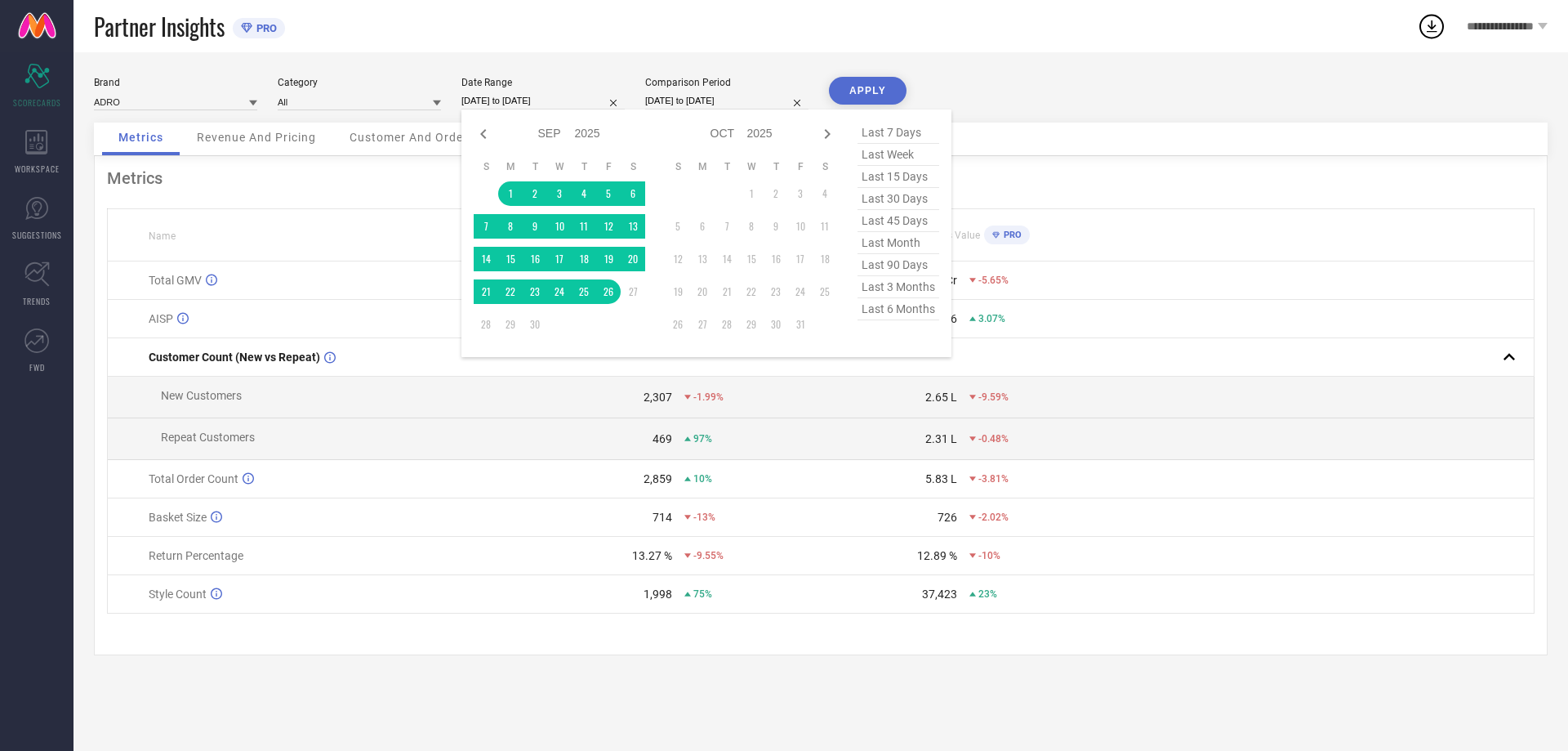
select select "8"
select select "2025"
select select "9"
select select "2025"
click at [480, 133] on icon at bounding box center [483, 133] width 19 height 19
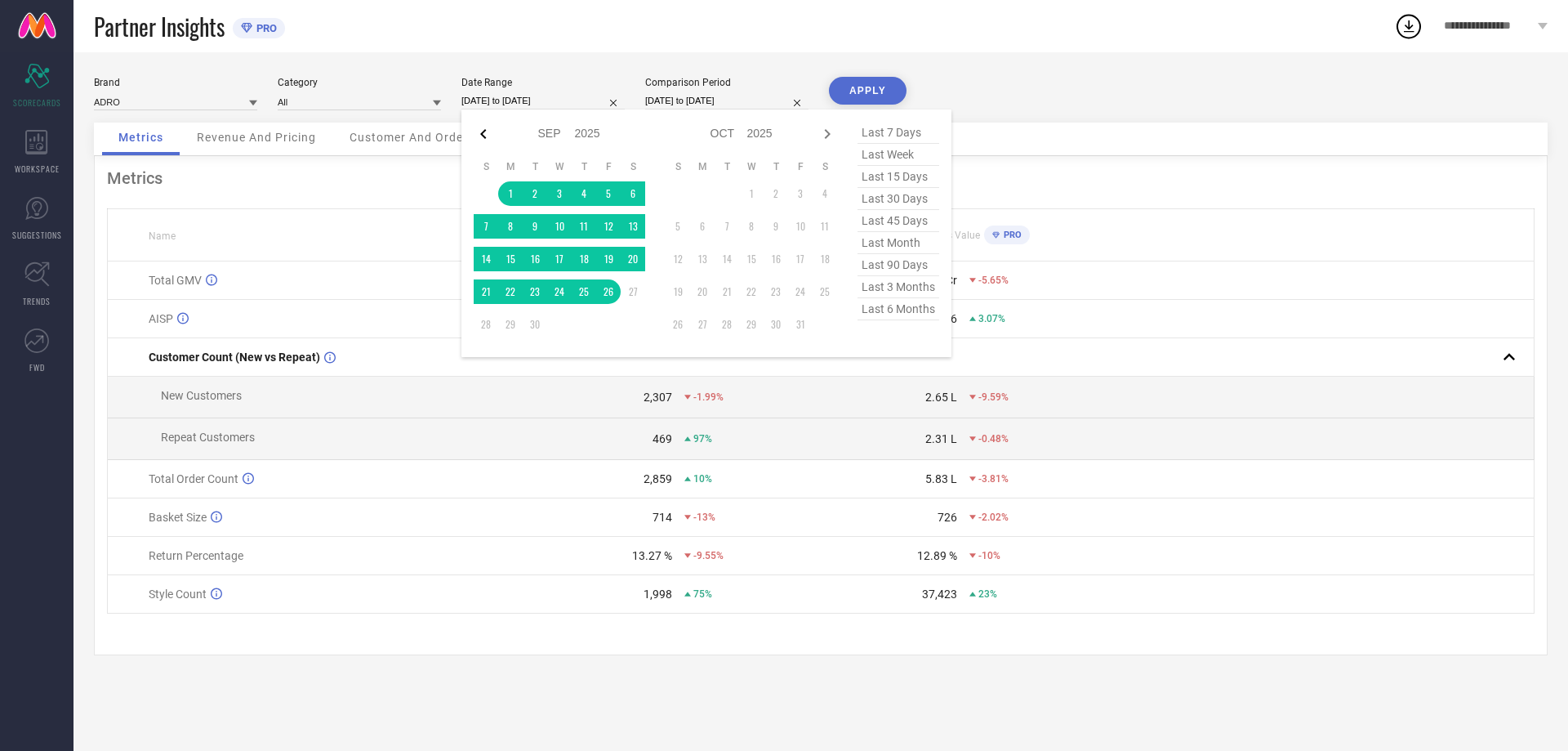
select select "6"
select select "2025"
select select "7"
select select "2025"
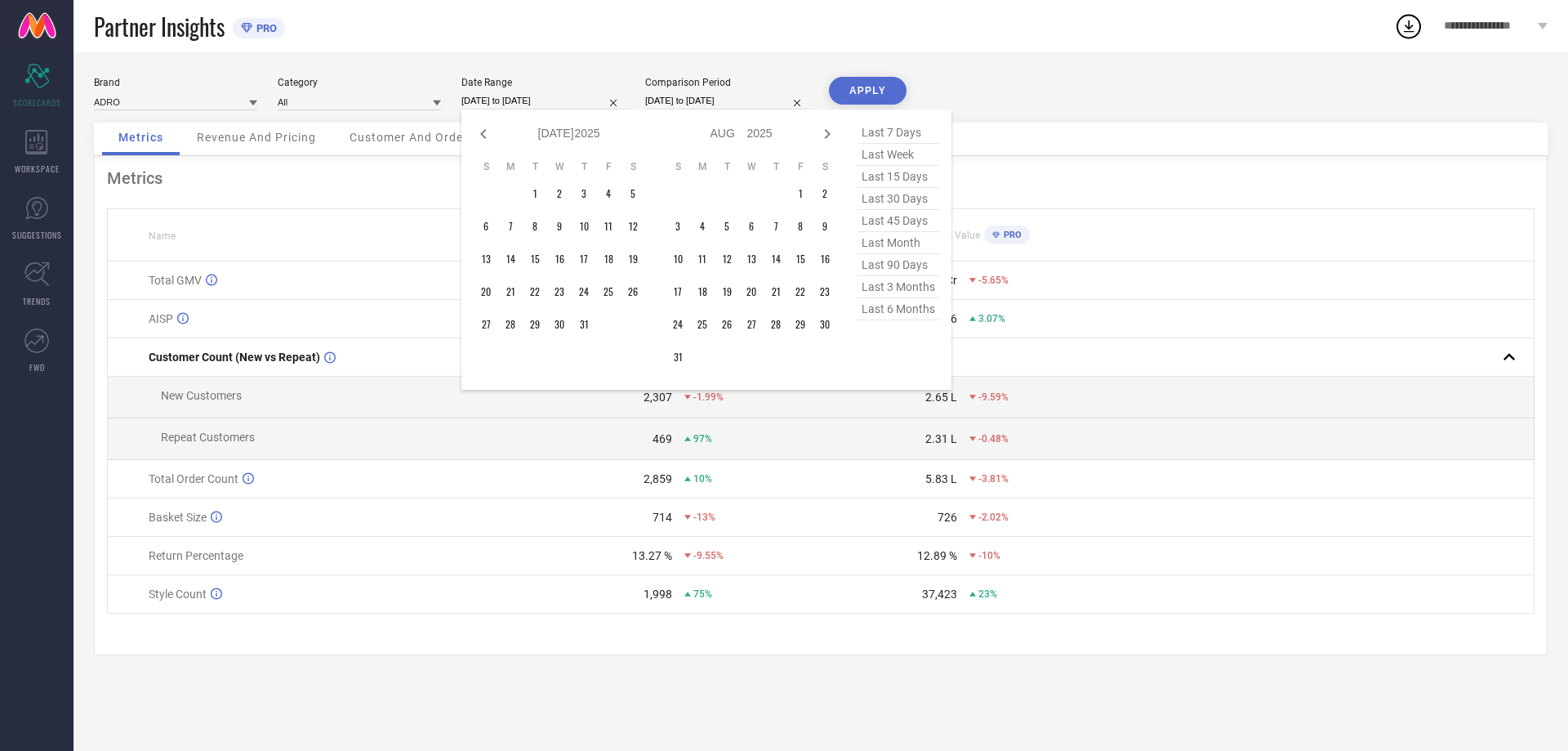
click at [480, 133] on icon at bounding box center [483, 133] width 19 height 19
select select "2"
select select "2025"
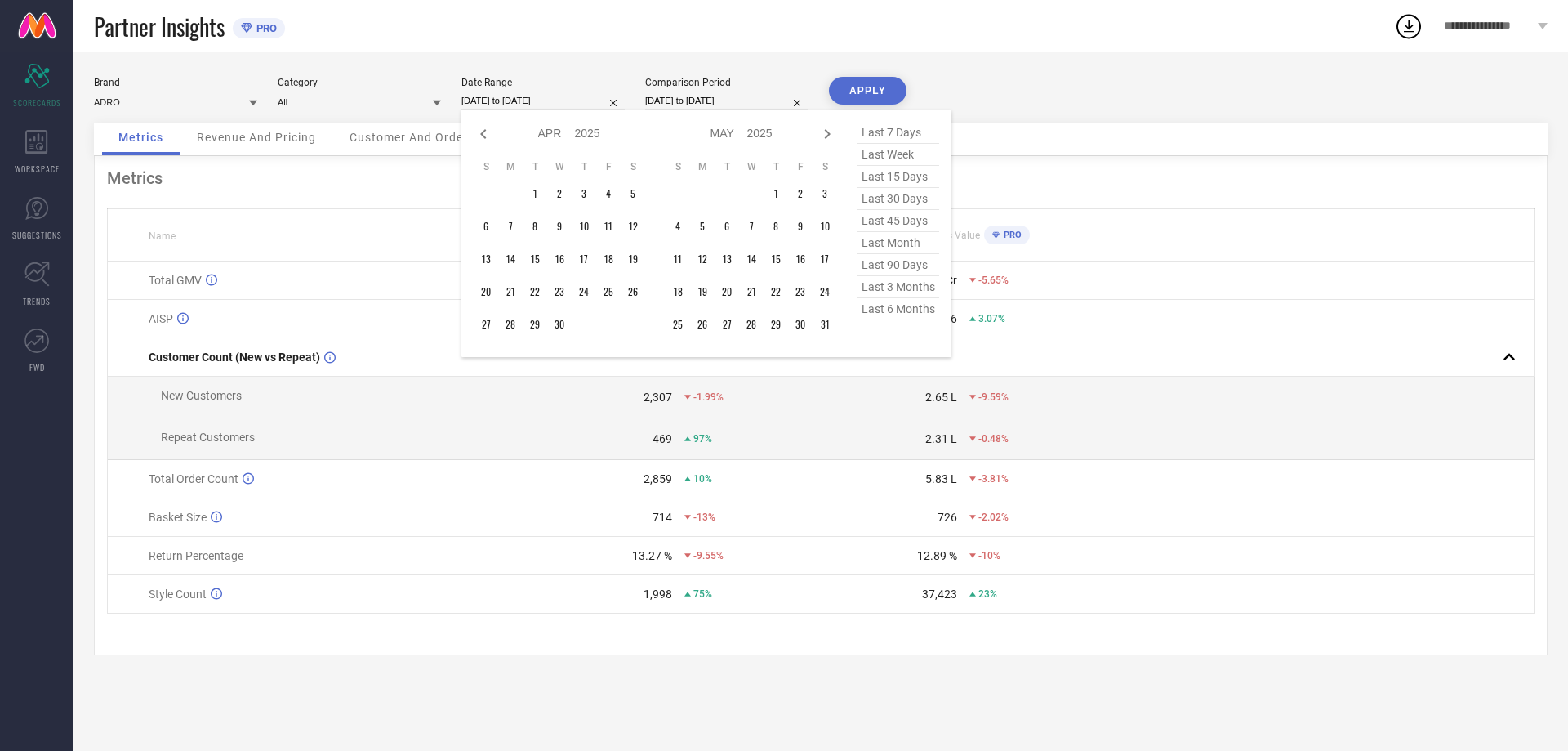
select select "3"
select select "2025"
click at [480, 133] on icon at bounding box center [483, 133] width 19 height 19
select select "2025"
select select "1"
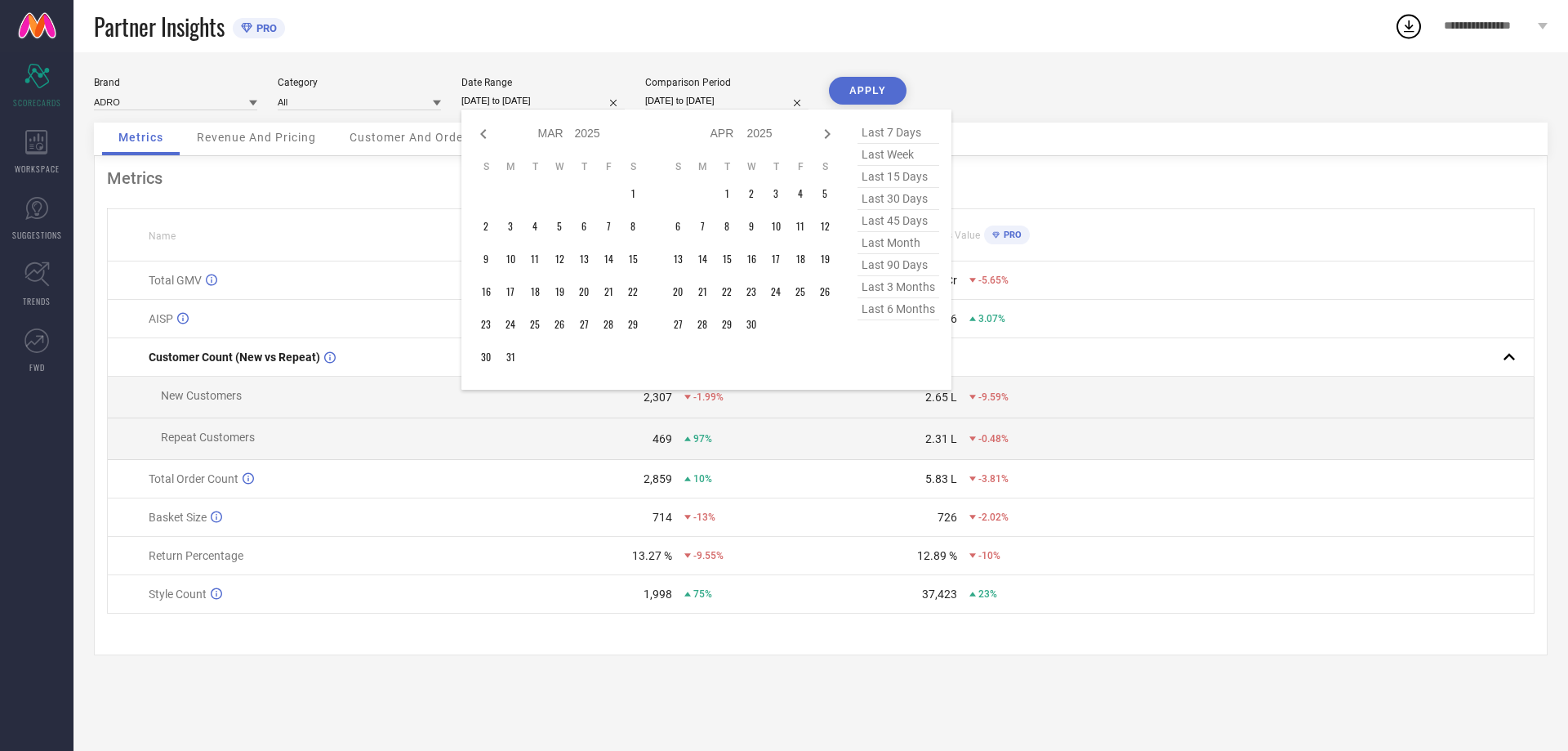
select select "2025"
click at [480, 133] on icon at bounding box center [483, 133] width 19 height 19
select select "11"
select select "2024"
select select "2025"
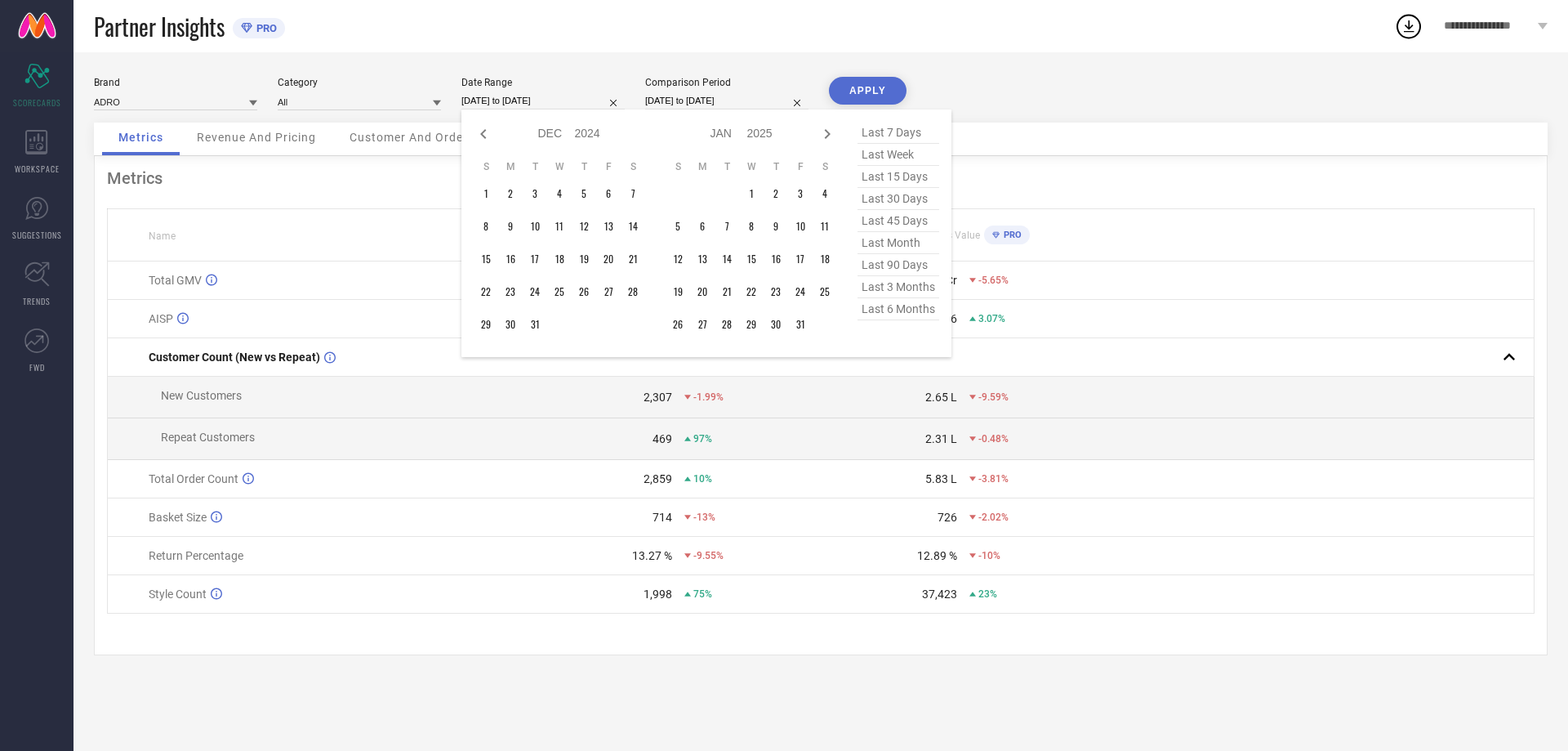
click at [480, 133] on icon at bounding box center [483, 133] width 19 height 19
select select "10"
select select "2024"
select select "11"
select select "2024"
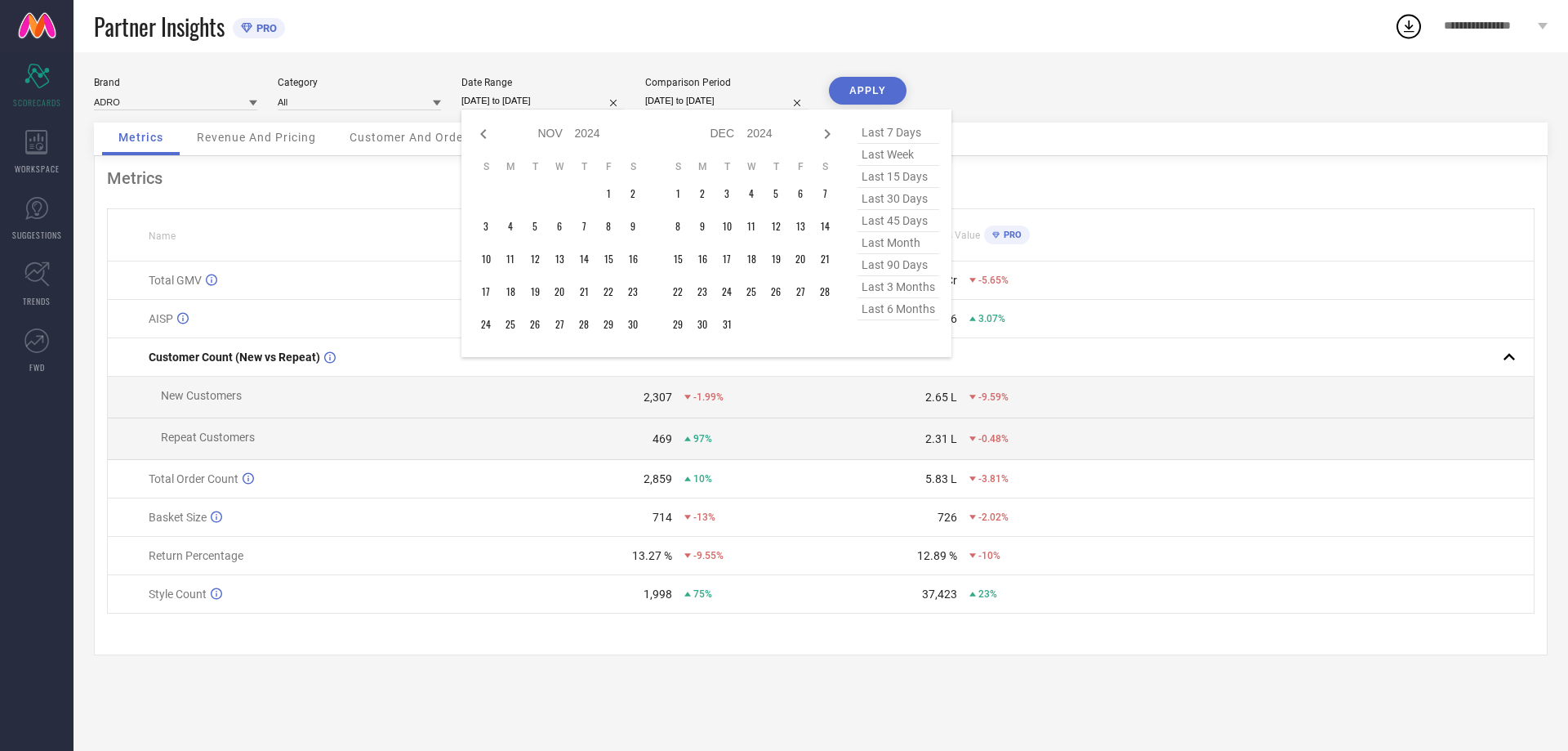
click at [480, 133] on icon at bounding box center [483, 133] width 19 height 19
select select "9"
select select "2024"
select select "10"
select select "2024"
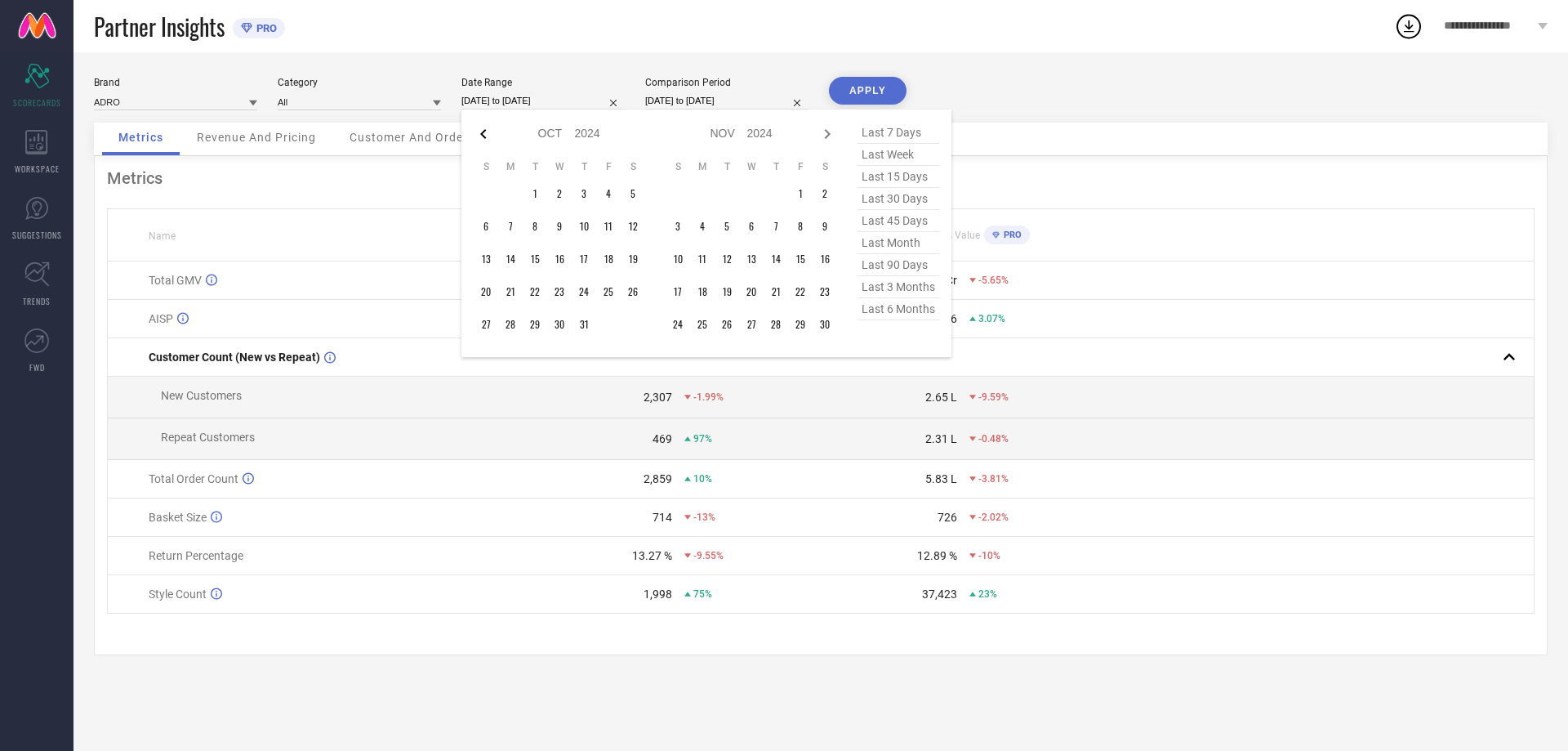
click at [481, 134] on icon at bounding box center [483, 134] width 6 height 10
select select "8"
select select "2024"
select select "9"
select select "2024"
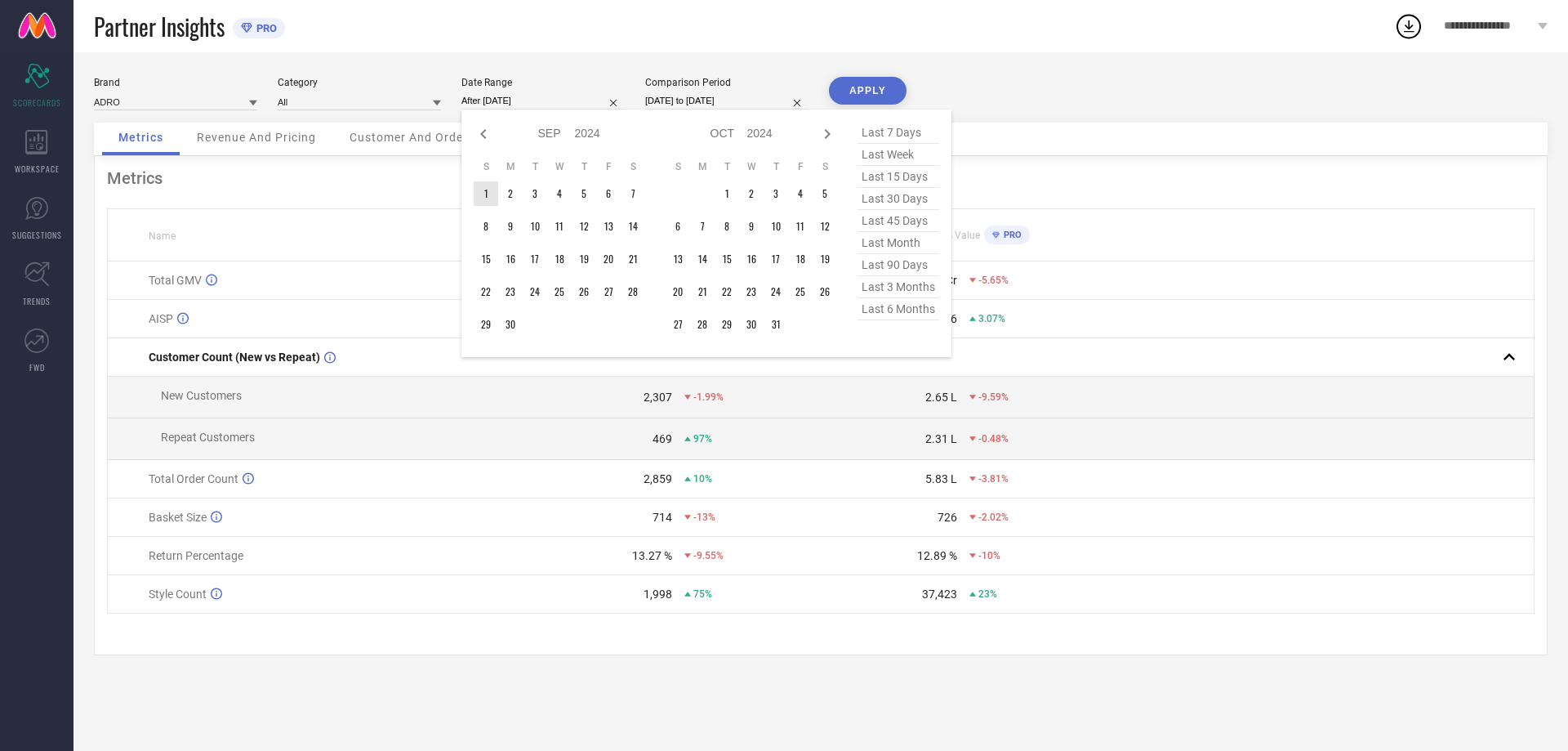
click at [484, 190] on td "1" at bounding box center [486, 194] width 25 height 25
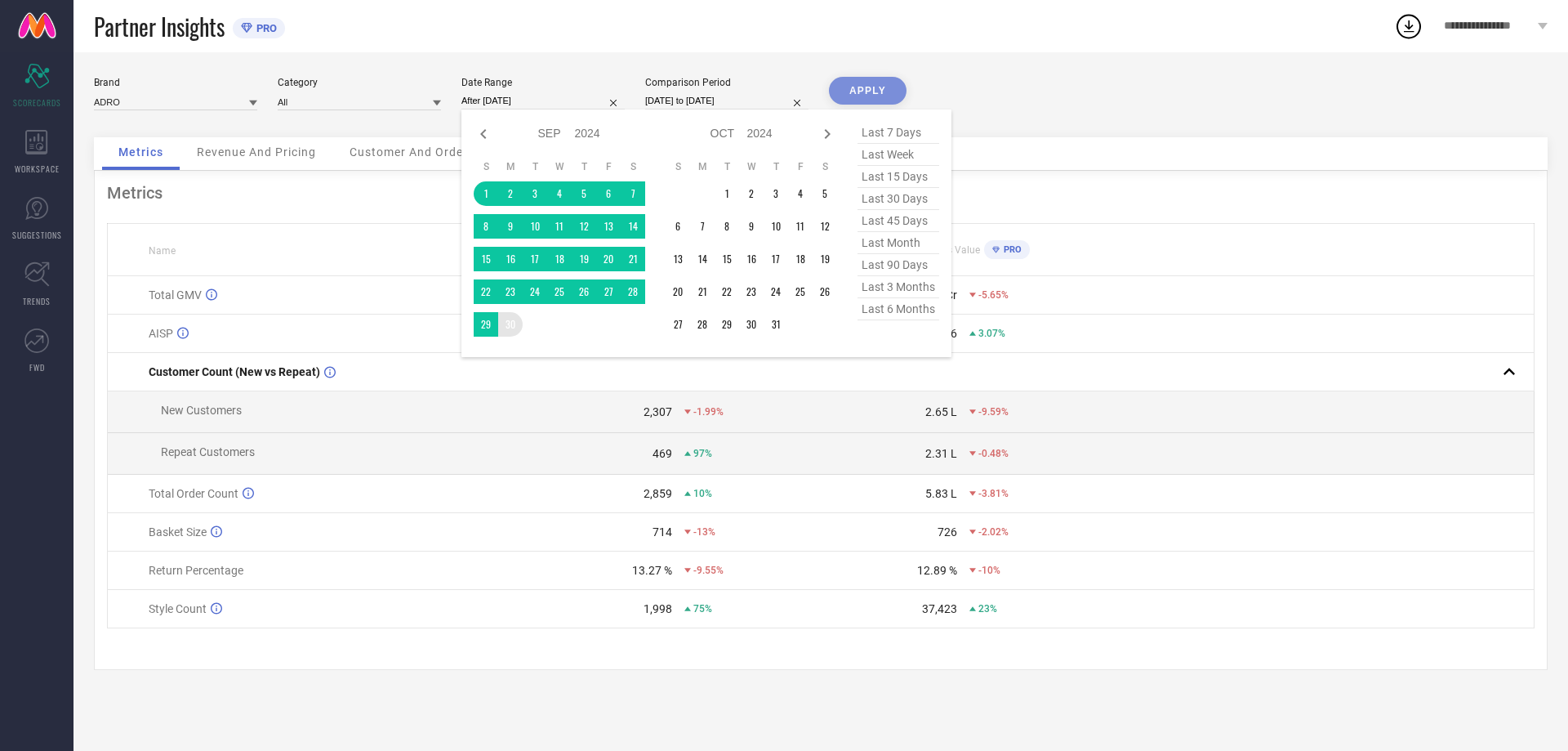
type input "[DATE] to [DATE]"
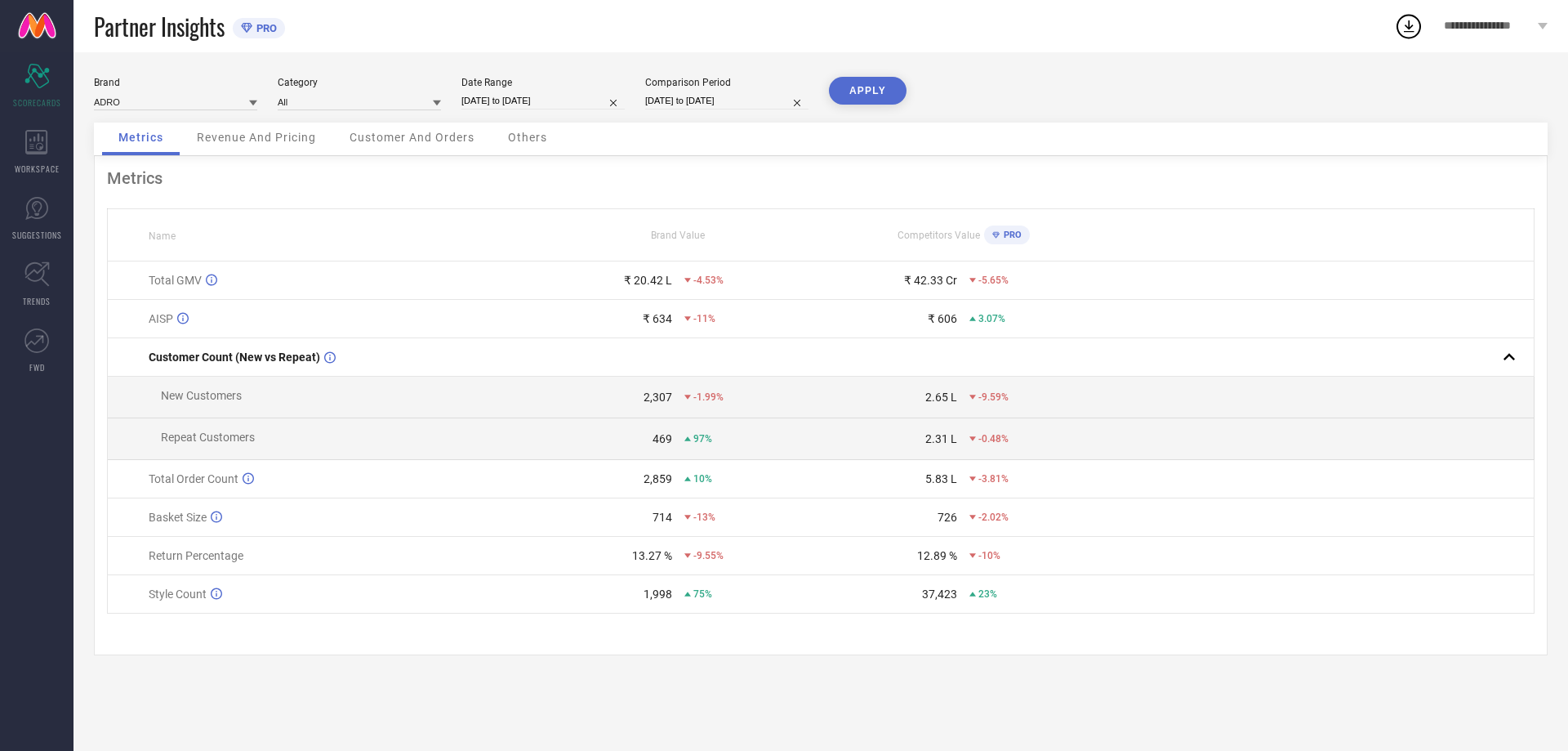
click at [856, 93] on button "APPLY" at bounding box center [867, 90] width 78 height 28
click at [38, 42] on link at bounding box center [36, 26] width 74 height 53
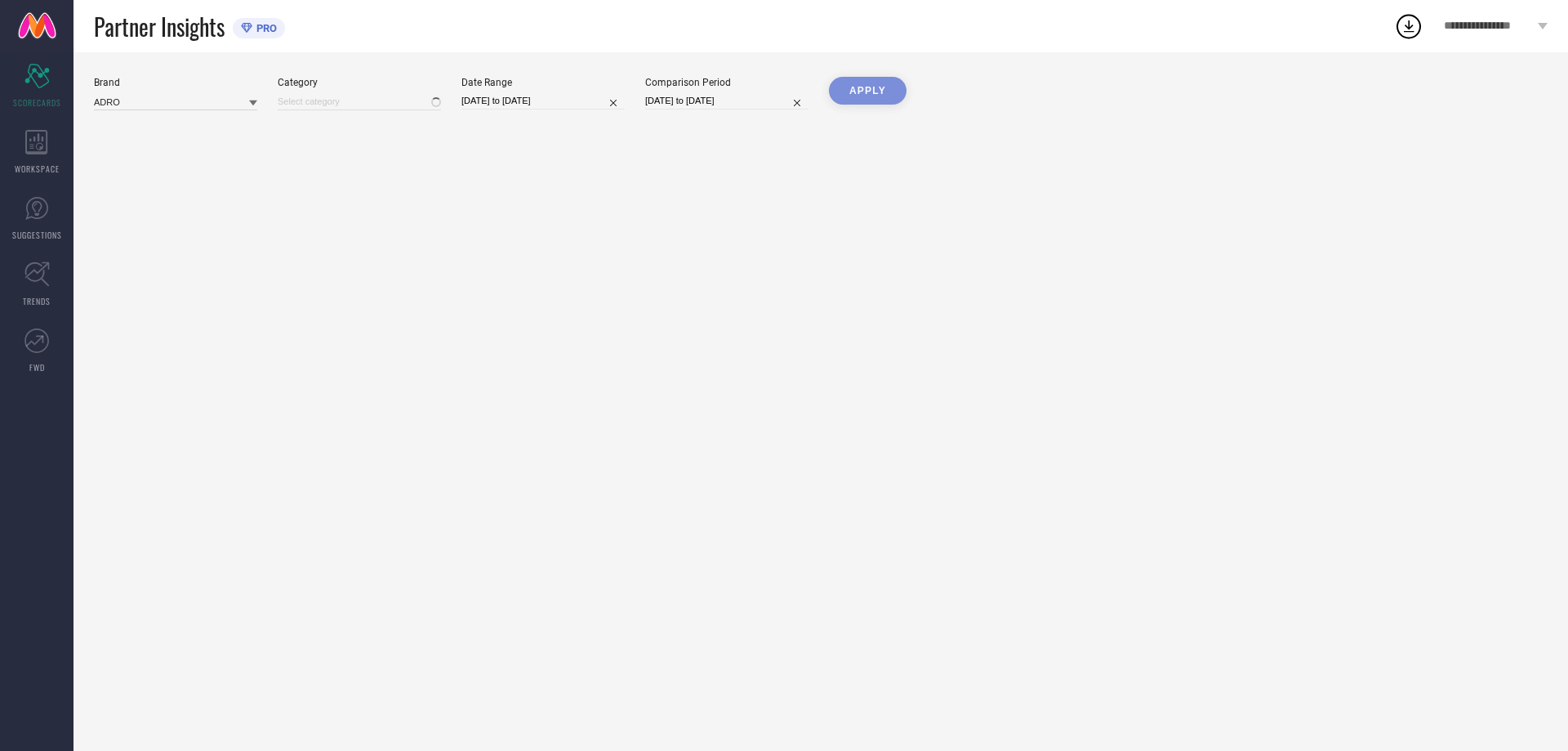
type input "All"
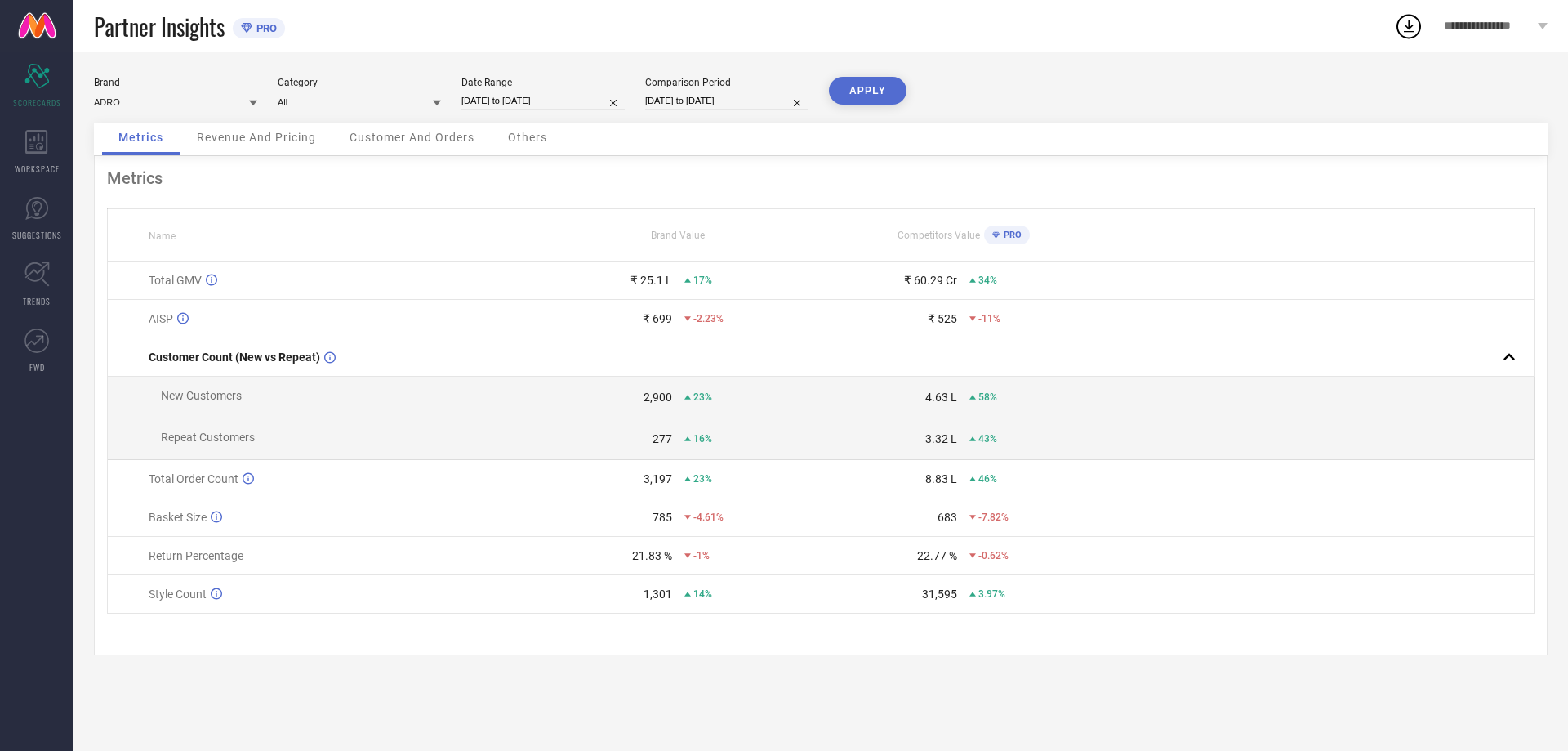
click at [558, 96] on input "[DATE] to [DATE]" at bounding box center [543, 101] width 163 height 17
select select "8"
select select "2024"
select select "9"
select select "2024"
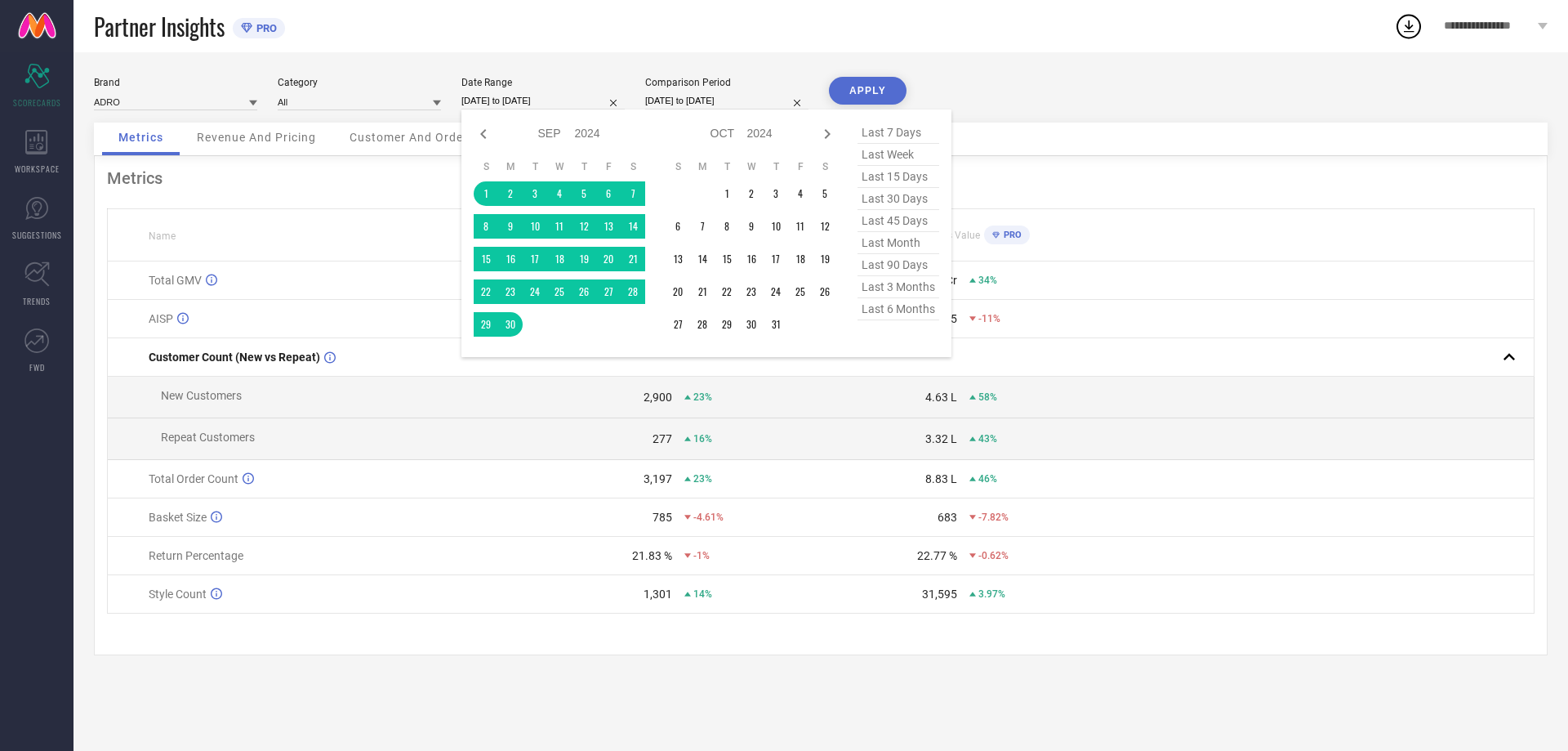
click at [902, 205] on span "last 30 days" at bounding box center [898, 199] width 82 height 22
type input "28-08-2025 to 26-09-2025"
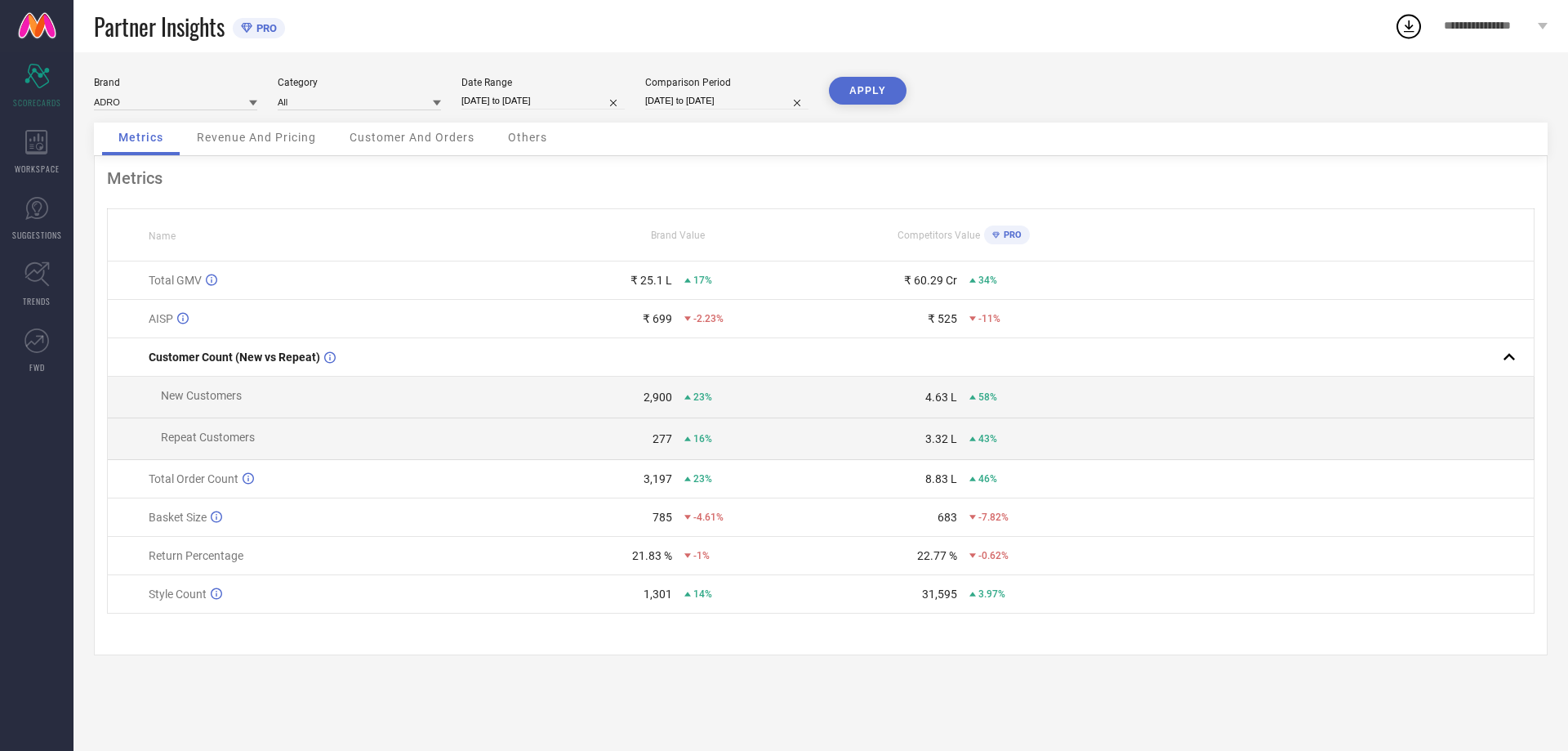
click at [863, 95] on button "APPLY" at bounding box center [867, 90] width 78 height 28
click at [574, 102] on input "28-08-2025 to 26-09-2025" at bounding box center [543, 101] width 163 height 17
select select "7"
select select "2025"
select select "8"
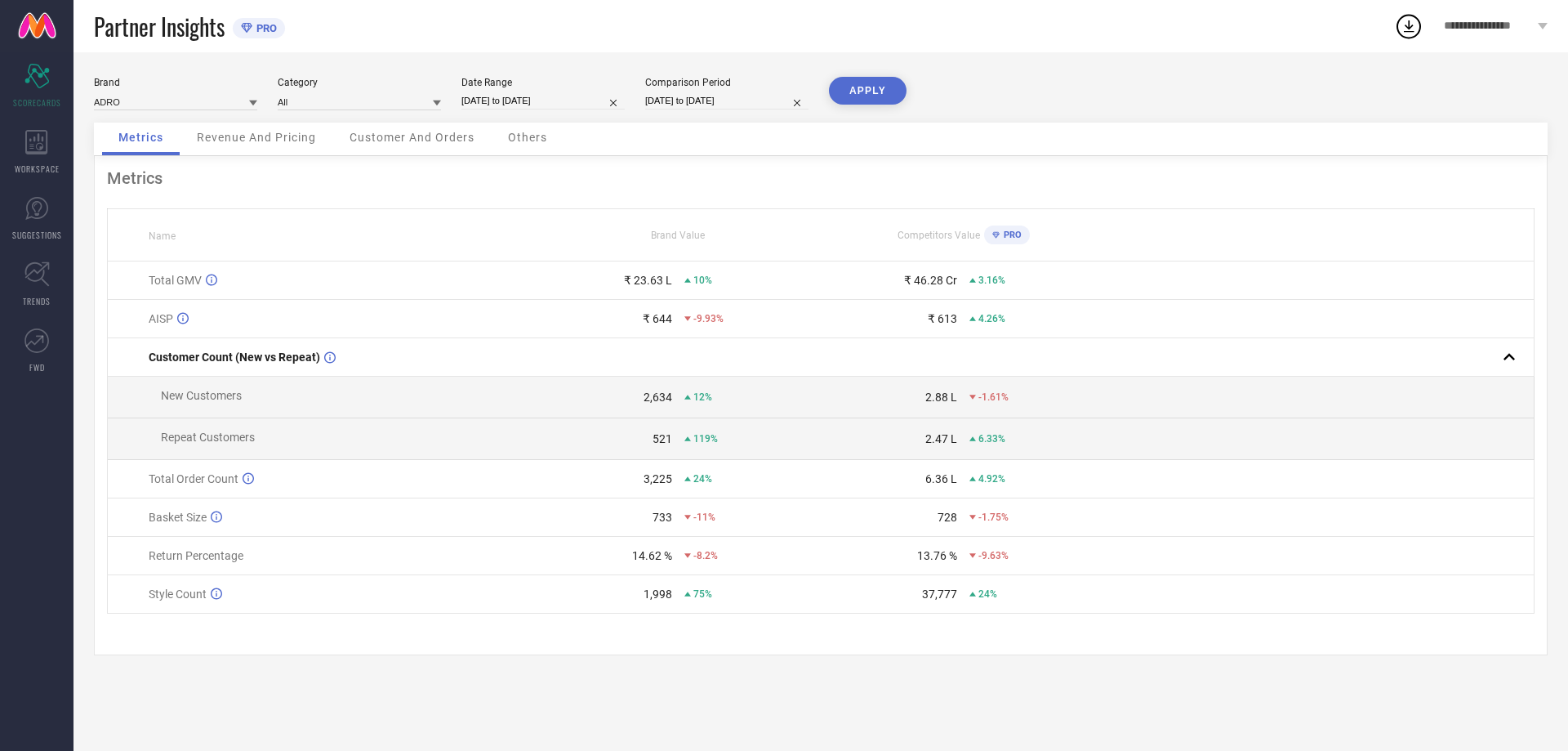
select select "2025"
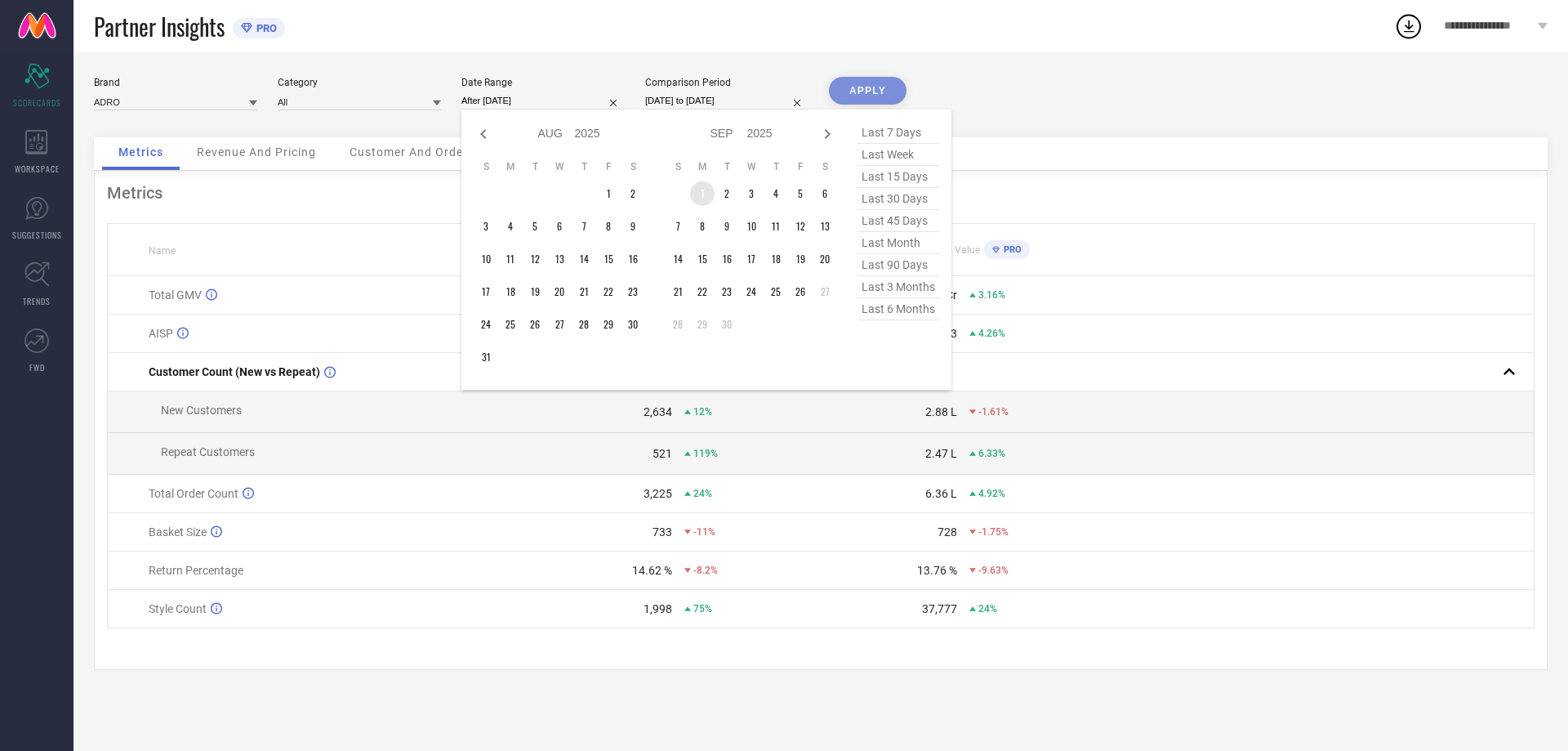
click at [699, 190] on td "1" at bounding box center [703, 194] width 25 height 25
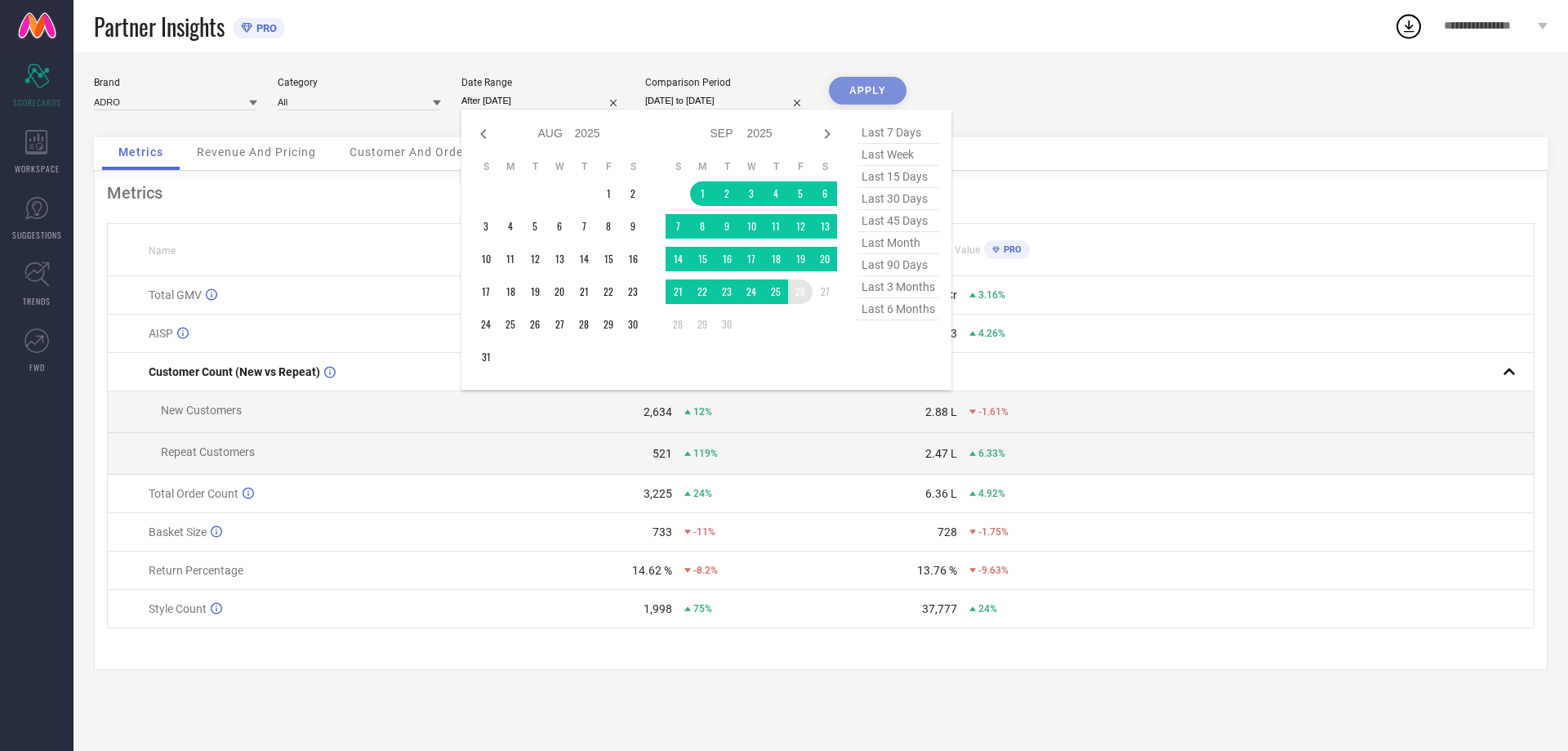
type input "[DATE] to [DATE]"
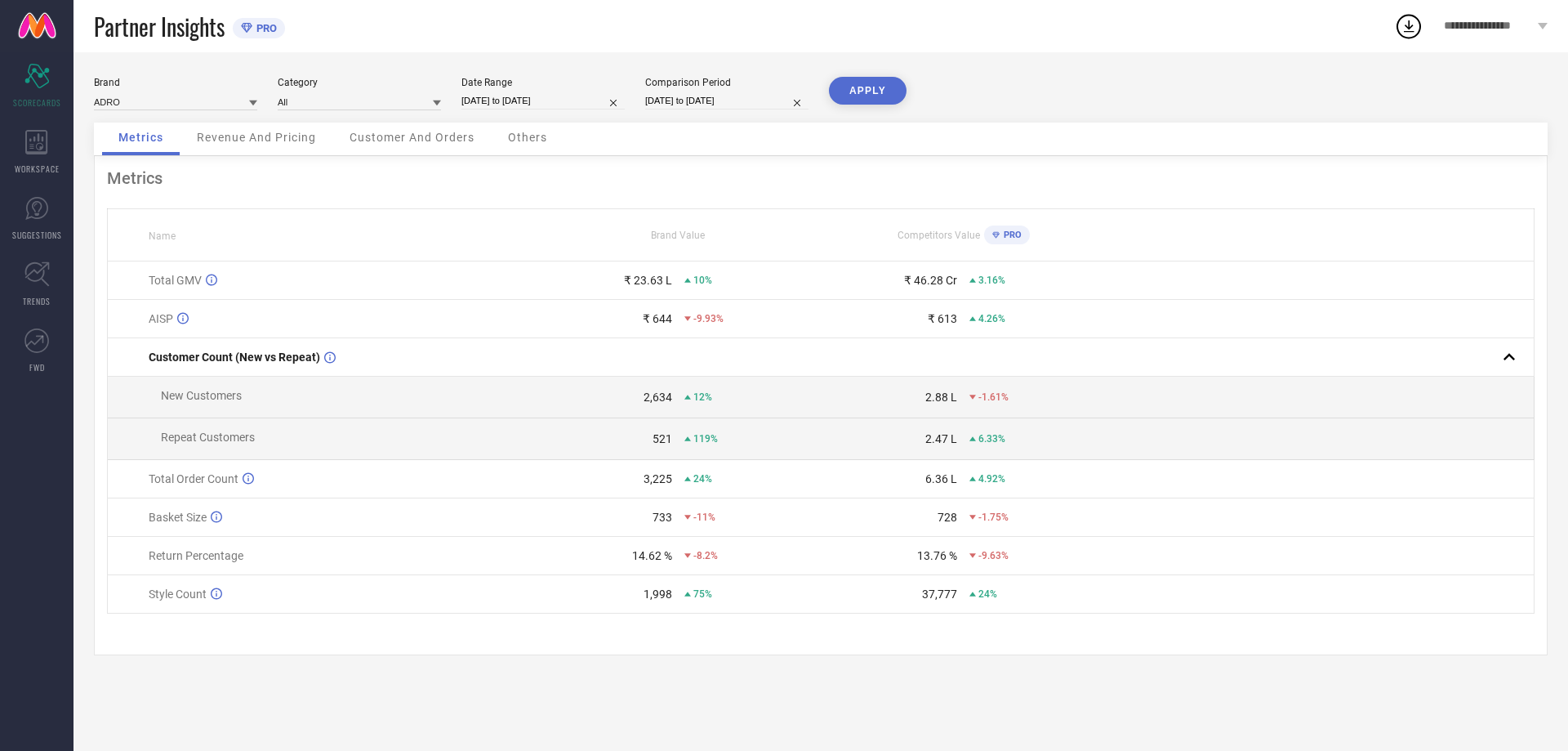
click at [879, 94] on button "APPLY" at bounding box center [867, 90] width 78 height 28
